Goal: Complete application form

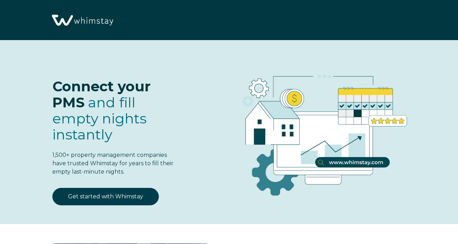
select select "US"
select select "Standard"
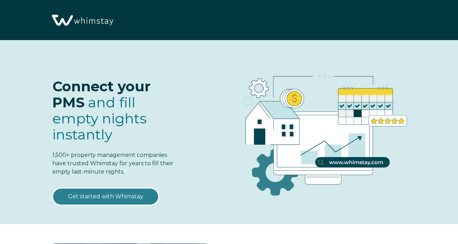
click at [111, 193] on link "Get started with Whimstay" at bounding box center [105, 196] width 106 height 17
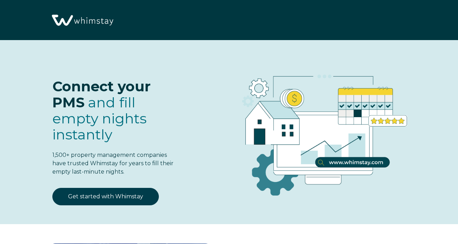
scroll to position [809, 0]
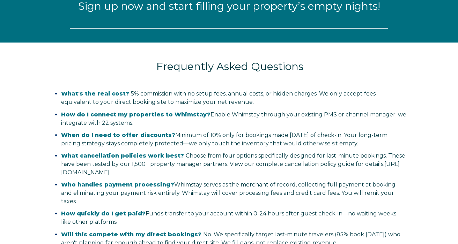
select select "US"
select select "Standard"
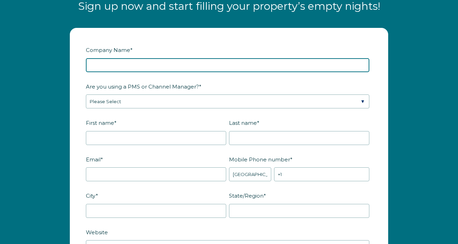
click at [171, 68] on input "Company Name *" at bounding box center [227, 65] width 283 height 14
type input "Revere Estates"
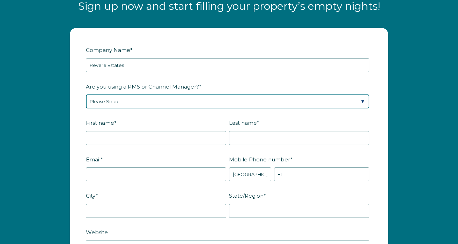
click at [175, 101] on select "Please Select Barefoot BookingPal Boost Brightside CiiRUS Escapia Guesty Hostaw…" at bounding box center [227, 102] width 283 height 14
select select "Guesty"
click at [86, 95] on select "Please Select Barefoot BookingPal Boost Brightside CiiRUS Escapia Guesty Hostaw…" at bounding box center [227, 102] width 283 height 14
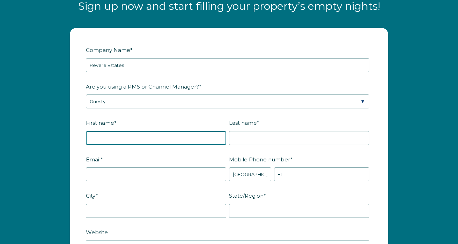
click at [159, 141] on input "First name *" at bounding box center [156, 138] width 140 height 14
type input "Dustin"
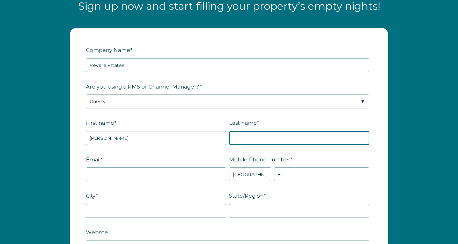
click at [282, 141] on input "Last name *" at bounding box center [299, 138] width 140 height 14
type input "Revere"
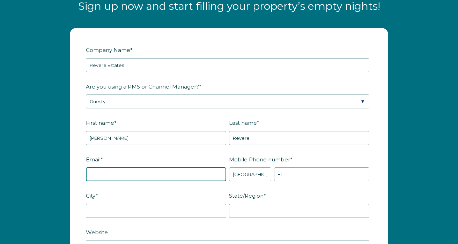
click at [220, 173] on input "Email *" at bounding box center [156, 175] width 140 height 14
type input "[EMAIL_ADDRESS][DOMAIN_NAME]"
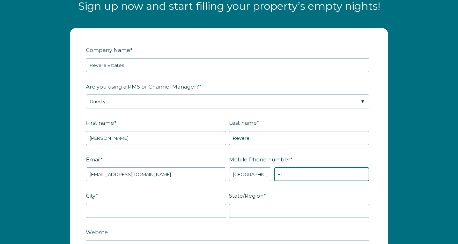
click at [299, 176] on input "+1" at bounding box center [321, 175] width 95 height 14
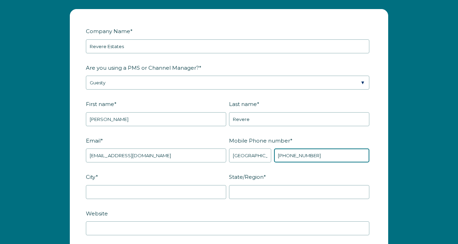
scroll to position [831, 0]
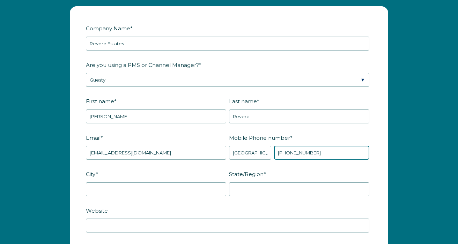
type input "[PHONE_NUMBER]"
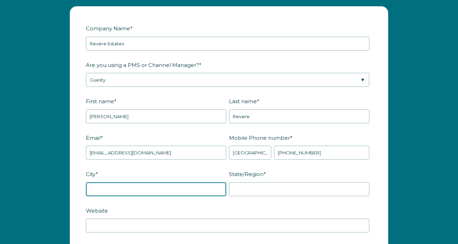
click at [214, 186] on input "City *" at bounding box center [156, 190] width 140 height 14
type input "Berkeley"
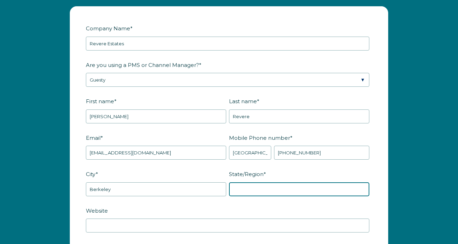
click at [297, 194] on input "State/Region *" at bounding box center [299, 190] width 140 height 14
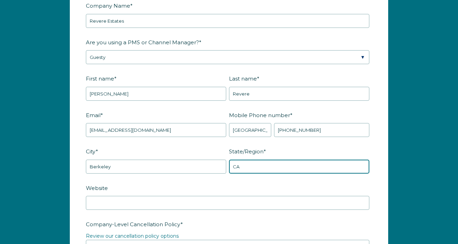
scroll to position [872, 0]
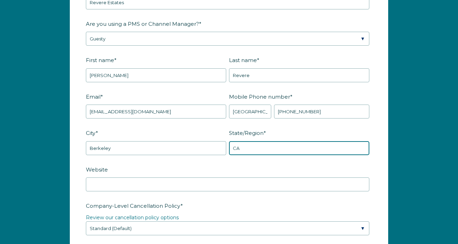
type input "CA"
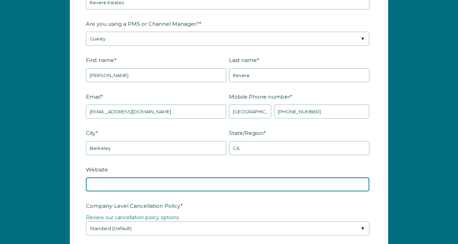
click at [273, 184] on input "Website" at bounding box center [227, 185] width 283 height 14
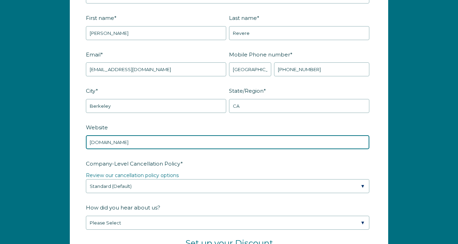
scroll to position [920, 0]
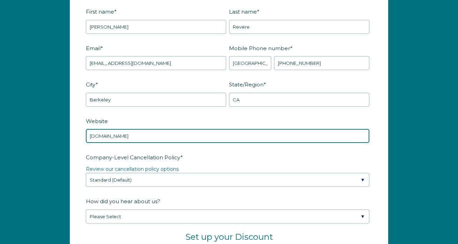
type input "www.revereestates.com"
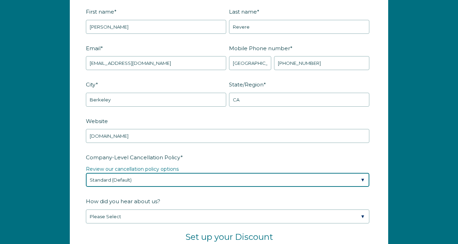
click at [248, 178] on select "Please Select Partial Standard (Default) Moderate Strict" at bounding box center [227, 180] width 283 height 14
select select "Moderate"
click at [86, 173] on select "Please Select Partial Standard (Default) Moderate Strict" at bounding box center [227, 180] width 283 height 14
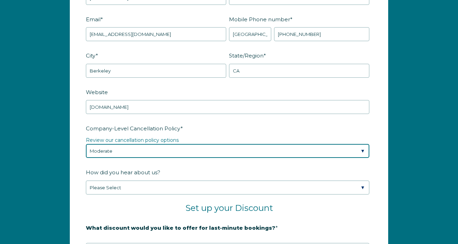
scroll to position [950, 0]
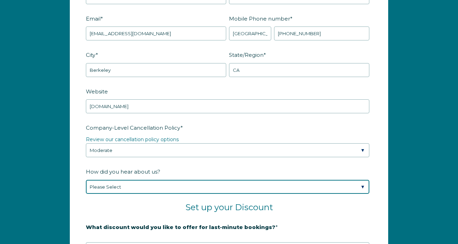
click at [241, 191] on select "Please Select Found Whimstay through a Google search Spoke to a Whimstay salesp…" at bounding box center [227, 187] width 283 height 14
select select "Other"
click at [86, 180] on select "Please Select Found Whimstay through a Google search Spoke to a Whimstay salesp…" at bounding box center [227, 187] width 283 height 14
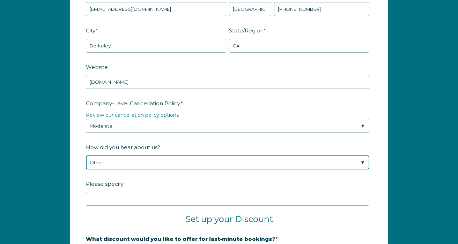
scroll to position [985, 0]
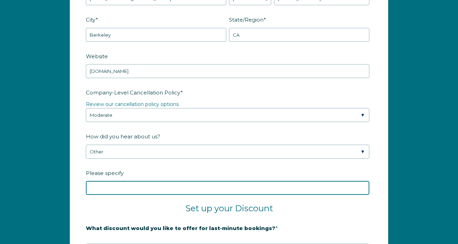
click at [201, 192] on input "Please specify" at bounding box center [227, 188] width 283 height 14
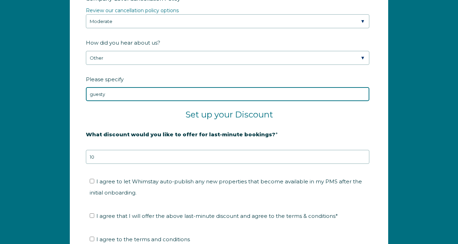
scroll to position [1084, 0]
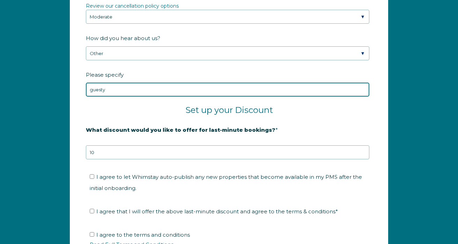
type input "guesty"
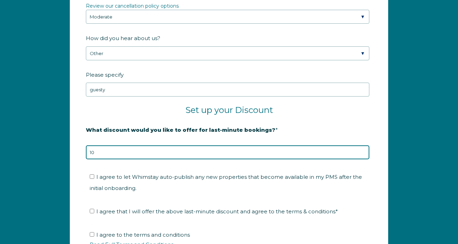
click at [199, 155] on input "10" at bounding box center [227, 153] width 283 height 14
type input "1"
type input "30"
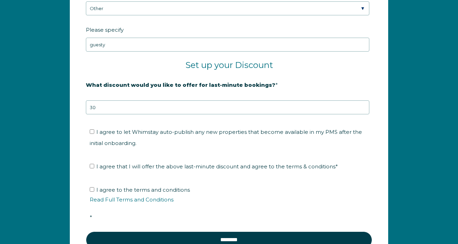
scroll to position [1130, 0]
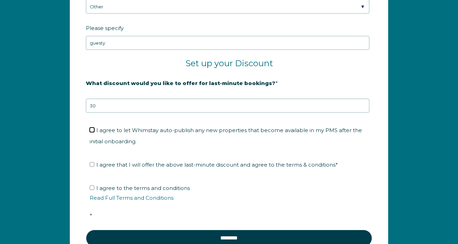
click at [91, 129] on input "I agree to let Whimstay auto-publish any new properties that become available i…" at bounding box center [92, 130] width 5 height 5
checkbox input "true"
click at [94, 164] on input "I agree that I will offer the above last-minute discount and agree to the terms…" at bounding box center [92, 164] width 5 height 5
checkbox input "true"
click at [91, 189] on input "I agree to the terms and conditions Read Full Terms and Conditions *" at bounding box center [92, 188] width 5 height 5
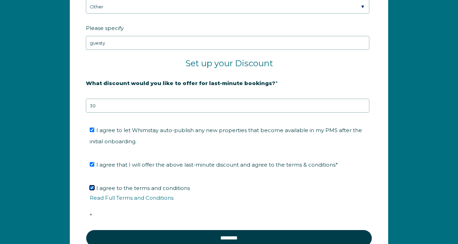
checkbox input "true"
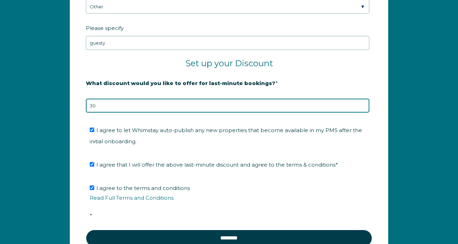
drag, startPoint x: 95, startPoint y: 107, endPoint x: 83, endPoint y: 107, distance: 11.9
type input "20"
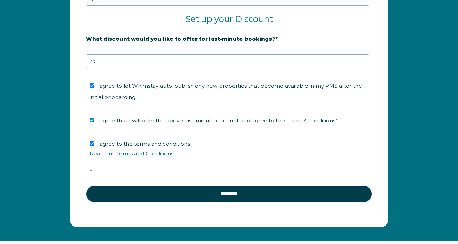
scroll to position [1175, 0]
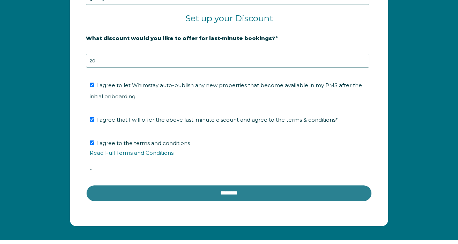
click at [179, 194] on input "********" at bounding box center [229, 193] width 286 height 17
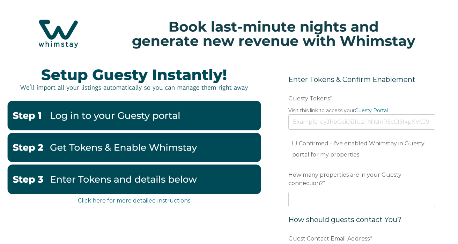
scroll to position [44, 0]
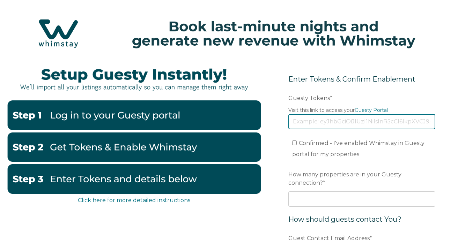
click at [312, 121] on input "Guesty Tokens *" at bounding box center [361, 121] width 147 height 15
type input "v"
paste input "eyJhbGciOiJIUzI1NiIsInR5cCI6IkpXVCJ9.eyJ0b2tlbklkIjoiNjhkMzVkODc5MWQzMzc2NDM0ZT…"
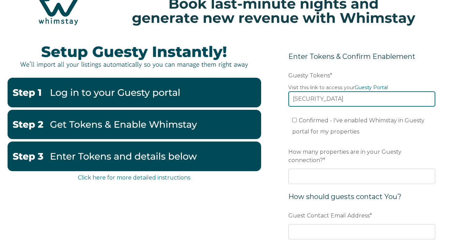
scroll to position [69, 0]
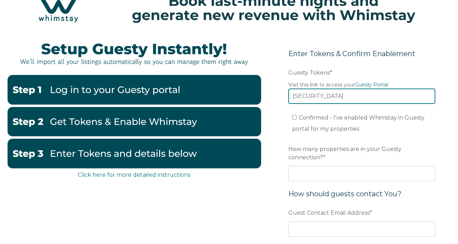
type input "eyJhbGciOiJIUzI1NiIsInR5cCI6IkpXVCJ9.eyJ0b2tlbklkIjoiNjhkMzVkODc5MWQzMzc2NDM0ZT…"
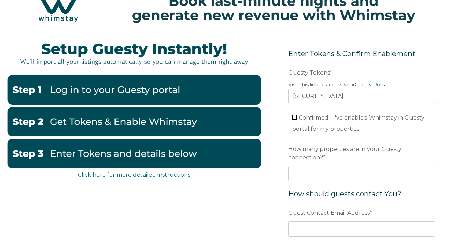
scroll to position [0, 0]
click at [295, 117] on input "Confirmed - I've enabled Whimstay in Guesty portal for my properties" at bounding box center [294, 117] width 5 height 5
checkbox input "true"
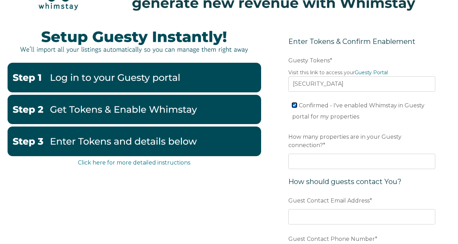
scroll to position [84, 0]
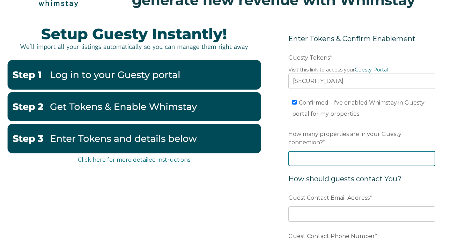
click at [304, 162] on input "How many properties are in your Guesty connection? *" at bounding box center [361, 158] width 147 height 15
type input "38"
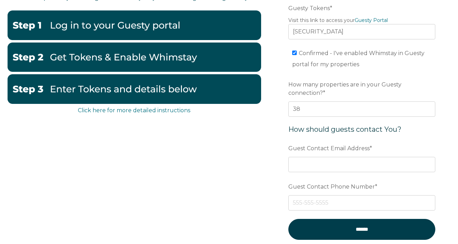
scroll to position [136, 0]
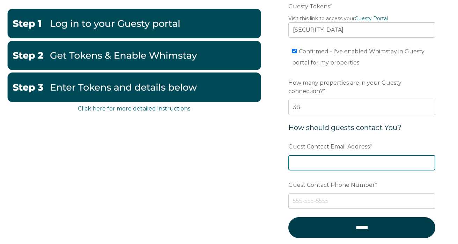
click at [322, 166] on input "Guest Contact Email Address *" at bounding box center [361, 162] width 147 height 15
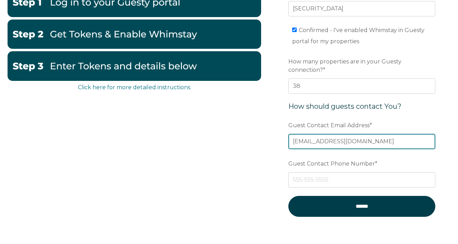
scroll to position [162, 0]
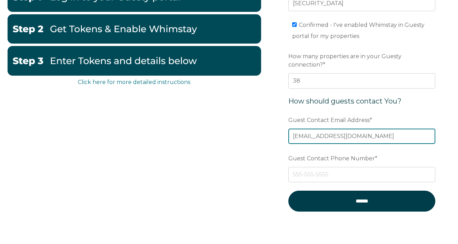
type input "revereestatesllc@gmail.com"
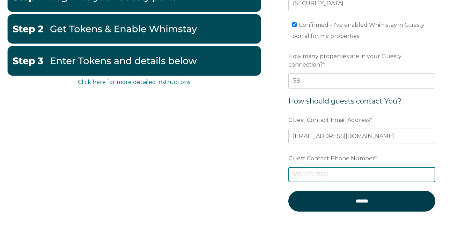
click at [322, 174] on input "Guest Contact Phone Number *" at bounding box center [361, 174] width 147 height 15
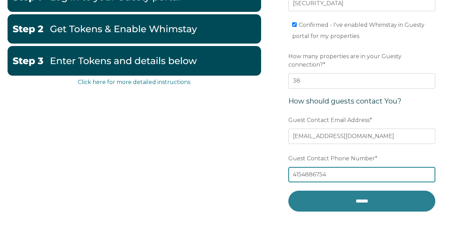
type input "4154886754"
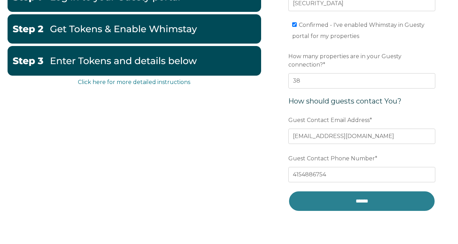
click at [354, 197] on input "******" at bounding box center [361, 201] width 147 height 21
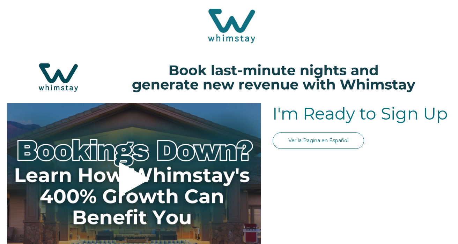
select select "US"
select select "Standard"
select select "US"
select select "Standard"
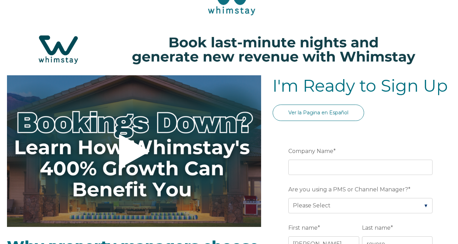
scroll to position [43, 0]
